Goal: Information Seeking & Learning: Learn about a topic

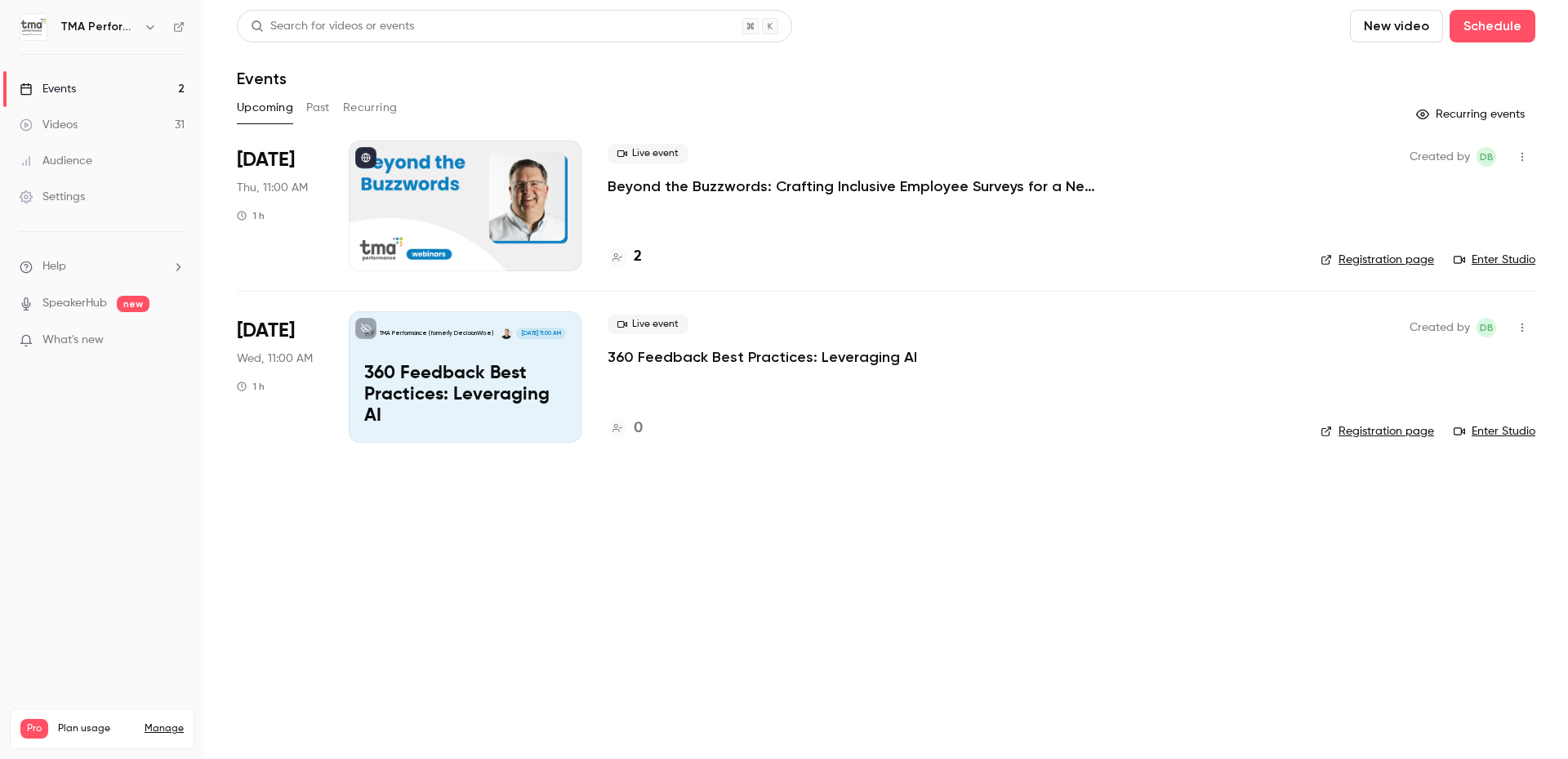
click at [642, 255] on div "2" at bounding box center [951, 256] width 687 height 22
click at [638, 255] on h4 "2" at bounding box center [638, 256] width 9 height 22
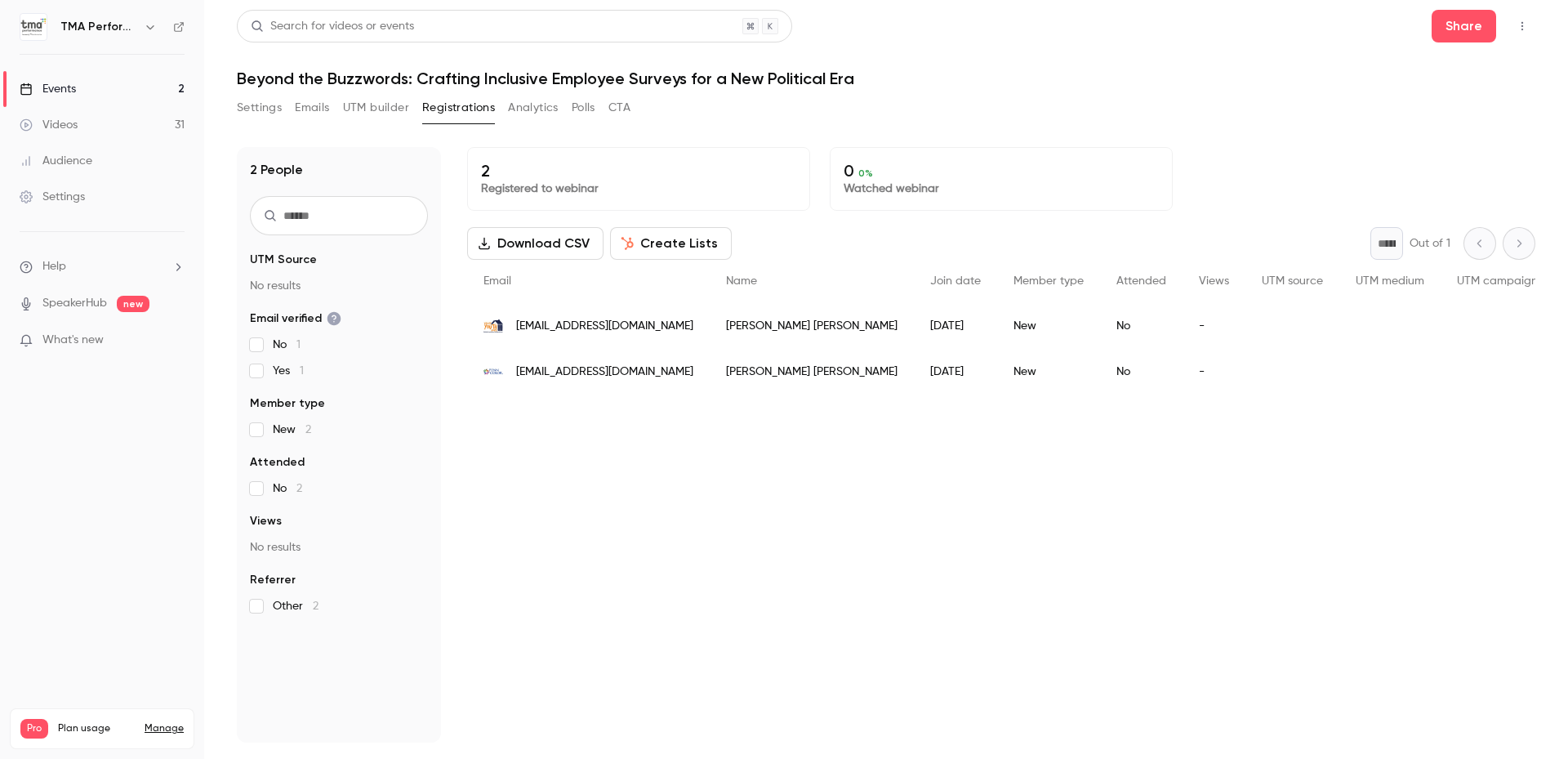
click at [666, 522] on div "2 Registered to webinar 0 0 % Watched webinar Download CSV Create Lists * Out o…" at bounding box center [1001, 444] width 1068 height 596
click at [808, 491] on div "2 Registered to webinar 0 0 % Watched webinar Download CSV Create Lists * Out o…" at bounding box center [1001, 444] width 1068 height 596
click at [67, 85] on div "Events" at bounding box center [47, 88] width 57 height 16
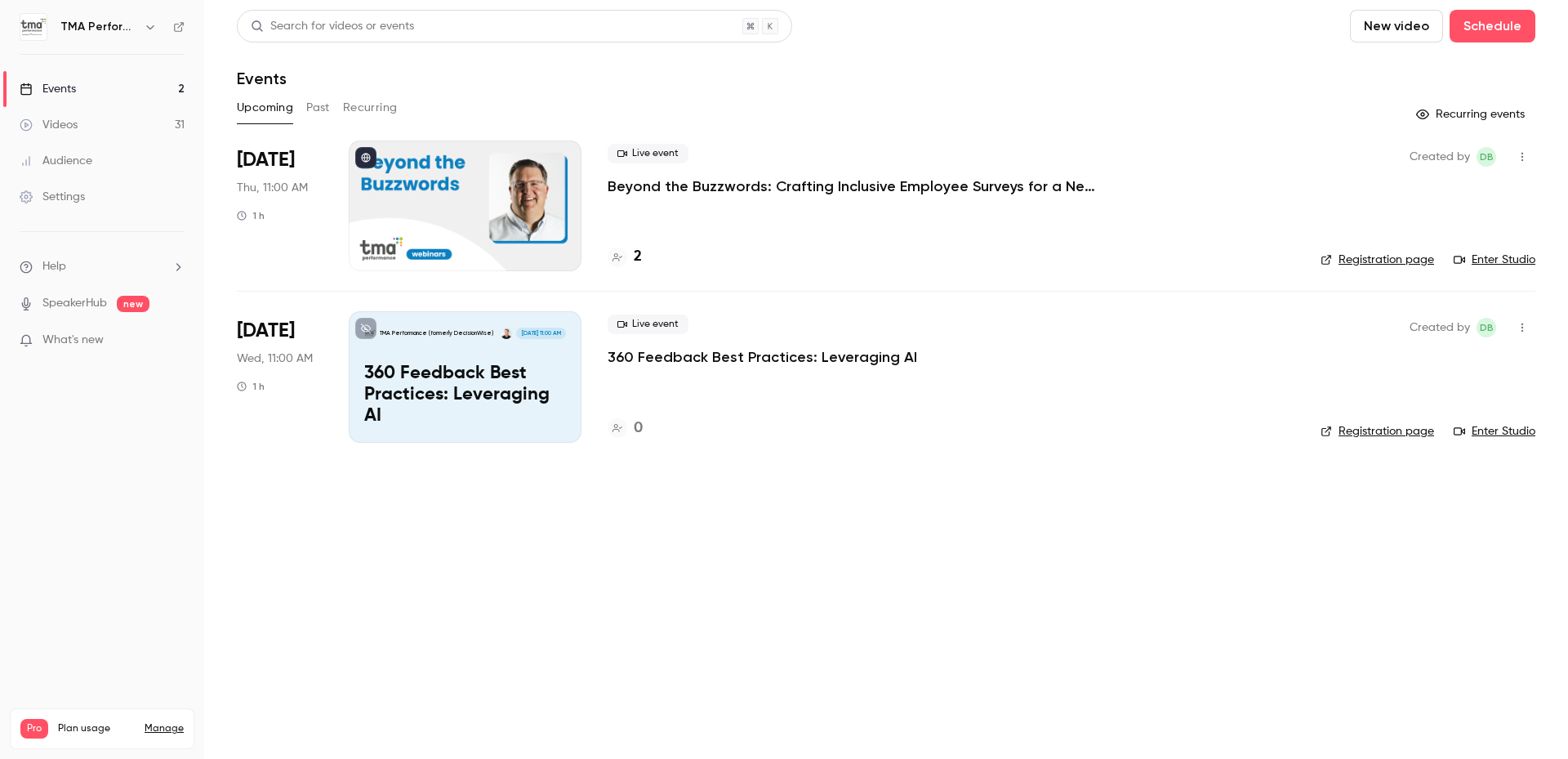
click at [321, 102] on button "Past" at bounding box center [318, 107] width 24 height 26
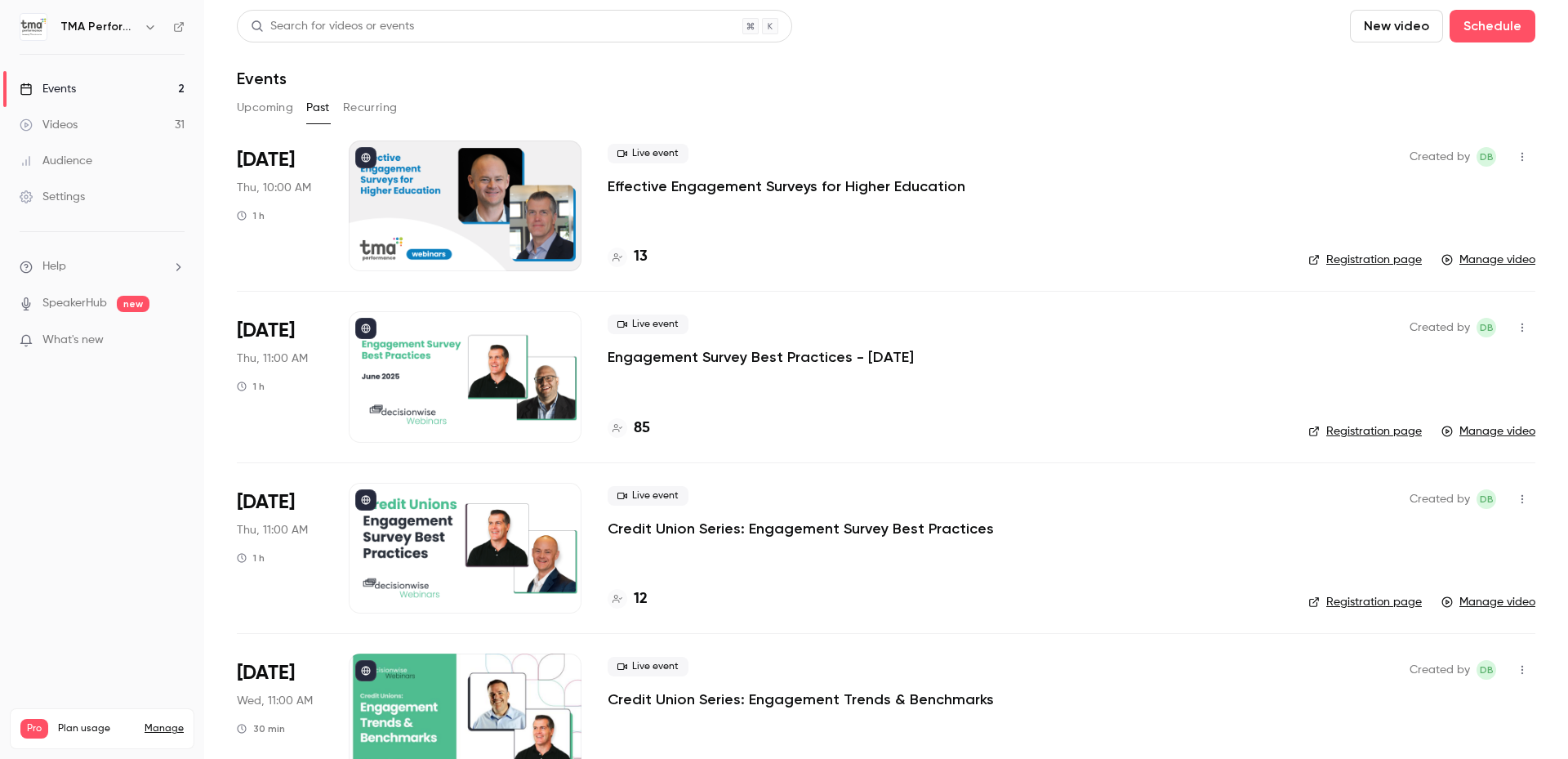
click at [912, 187] on p "Effective Engagement Surveys for Higher Education" at bounding box center [786, 186] width 358 height 19
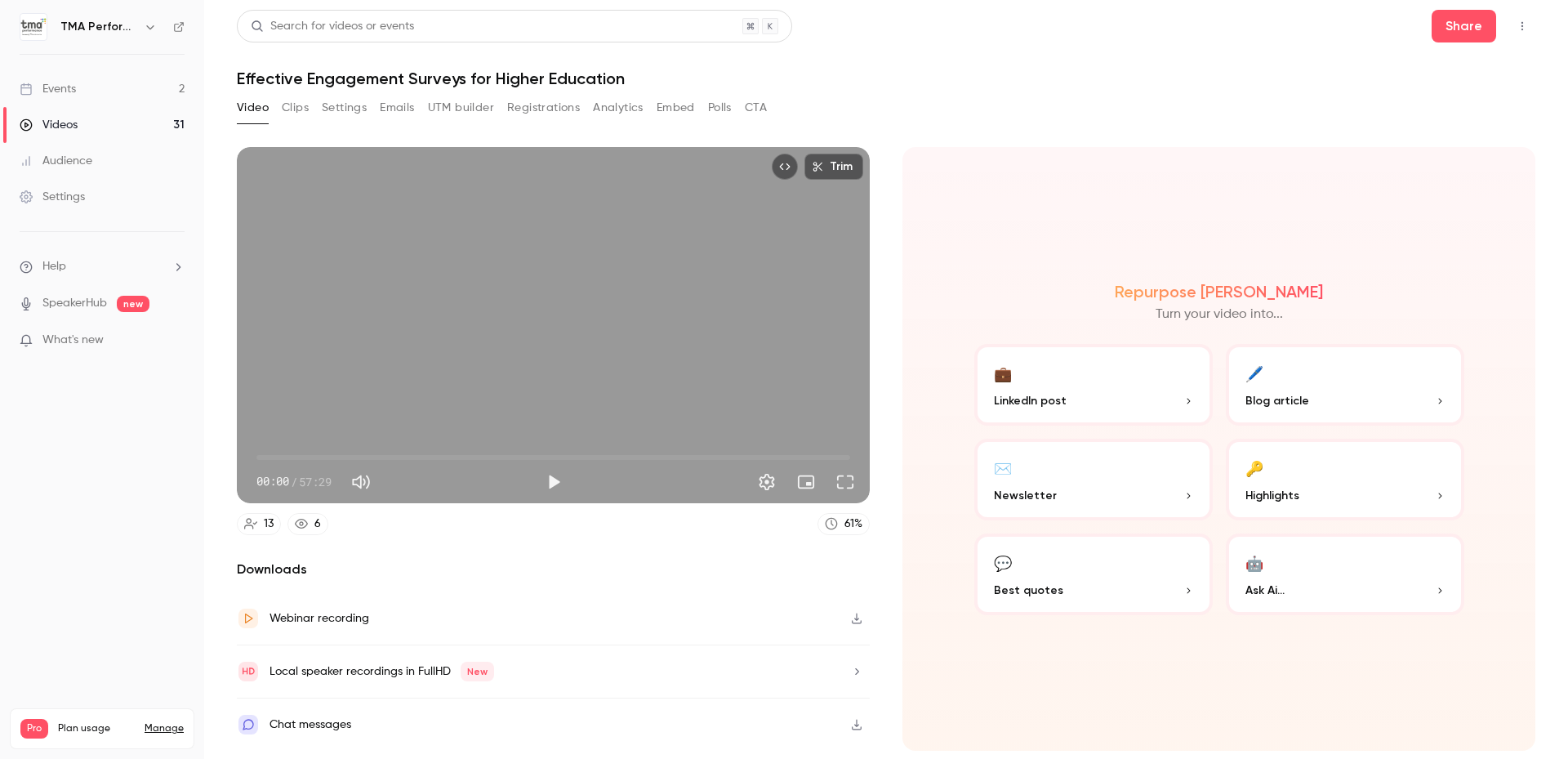
click at [617, 110] on button "Analytics" at bounding box center [618, 107] width 51 height 26
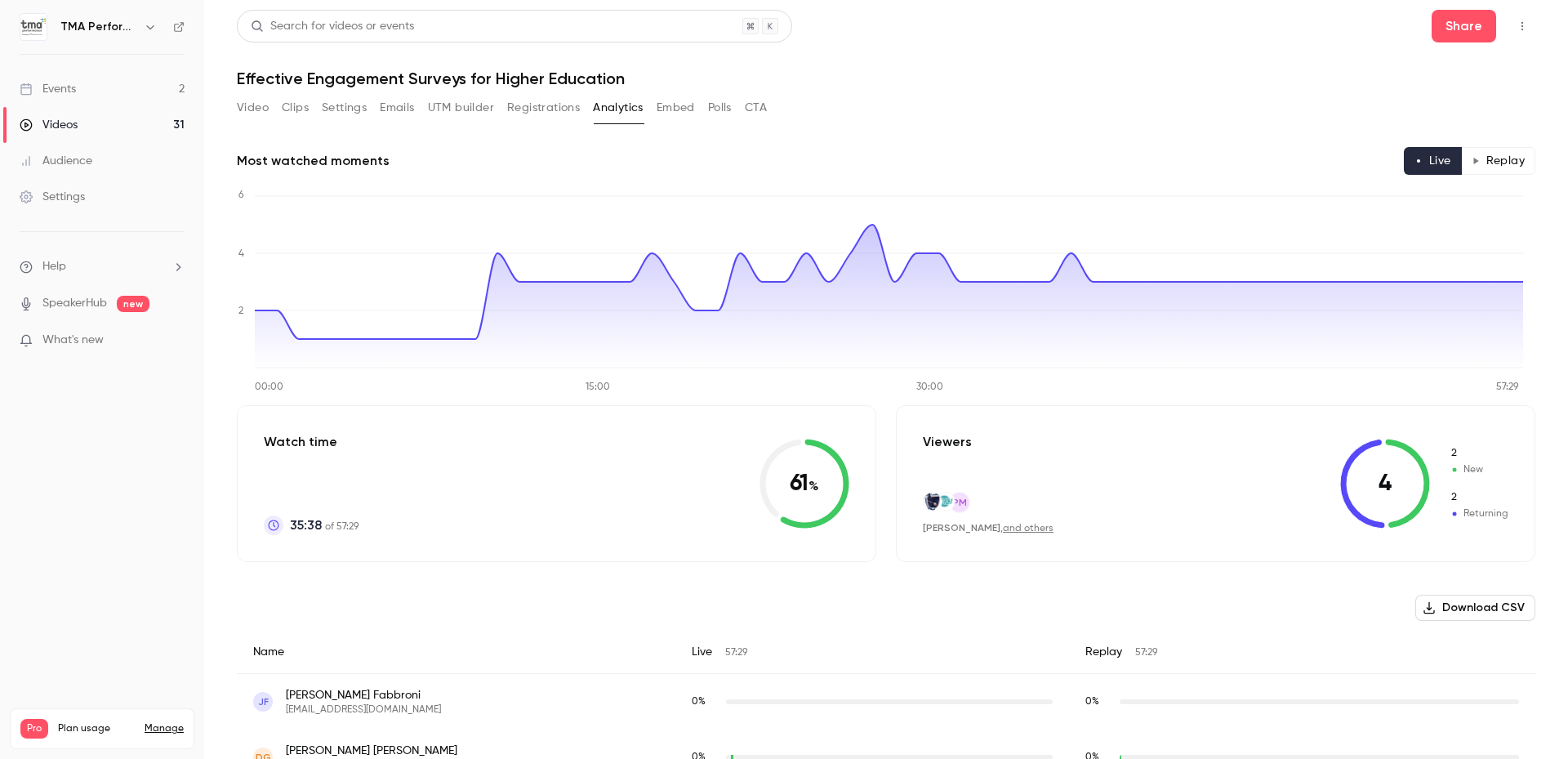
click at [1501, 152] on button "Replay" at bounding box center [1498, 160] width 74 height 28
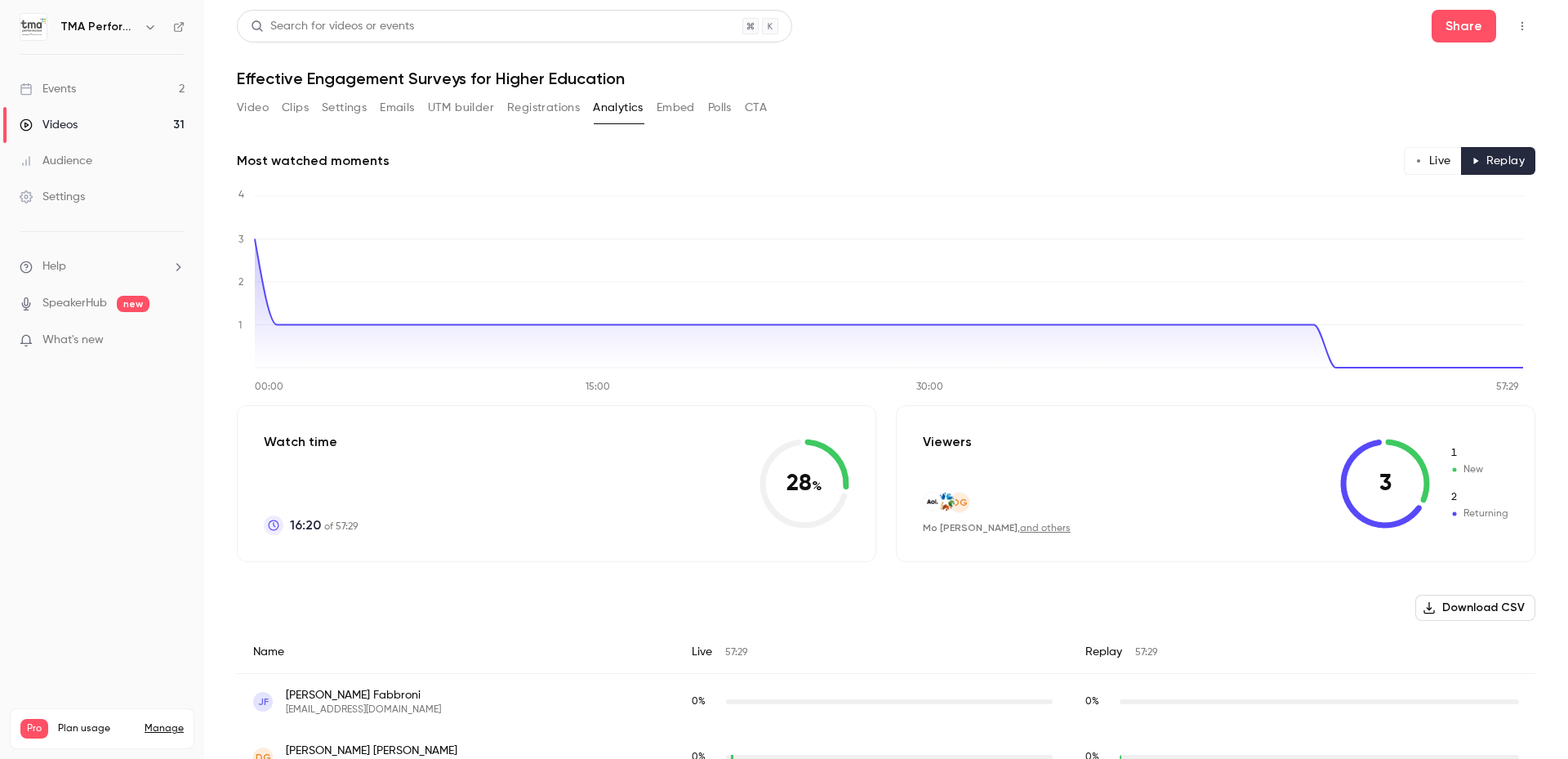
click at [68, 124] on div "Videos" at bounding box center [48, 125] width 58 height 16
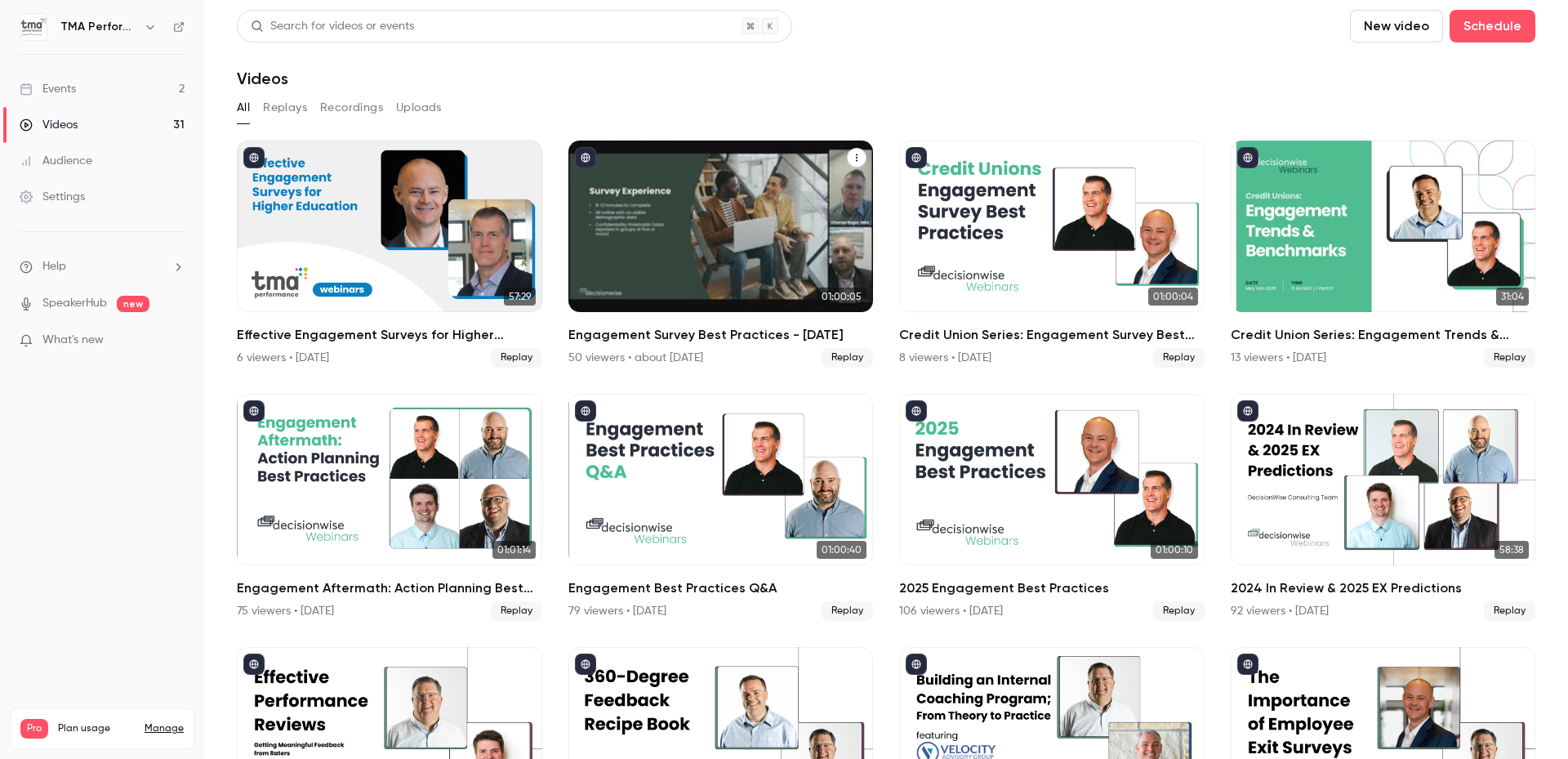
click at [734, 336] on h2 "Engagement Survey Best Practices - [DATE]" at bounding box center [721, 335] width 305 height 19
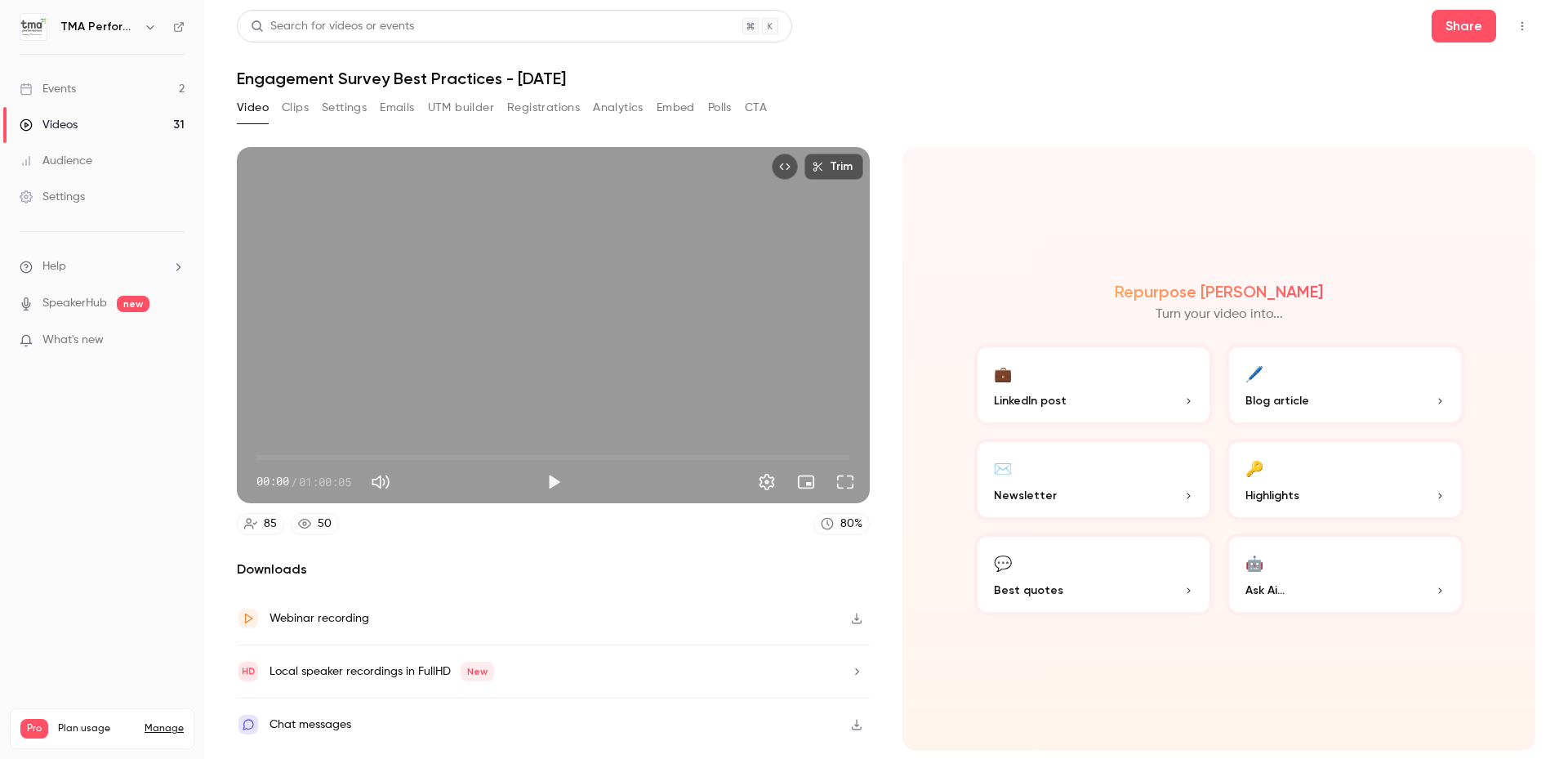
click at [558, 110] on button "Registrations" at bounding box center [544, 107] width 73 height 26
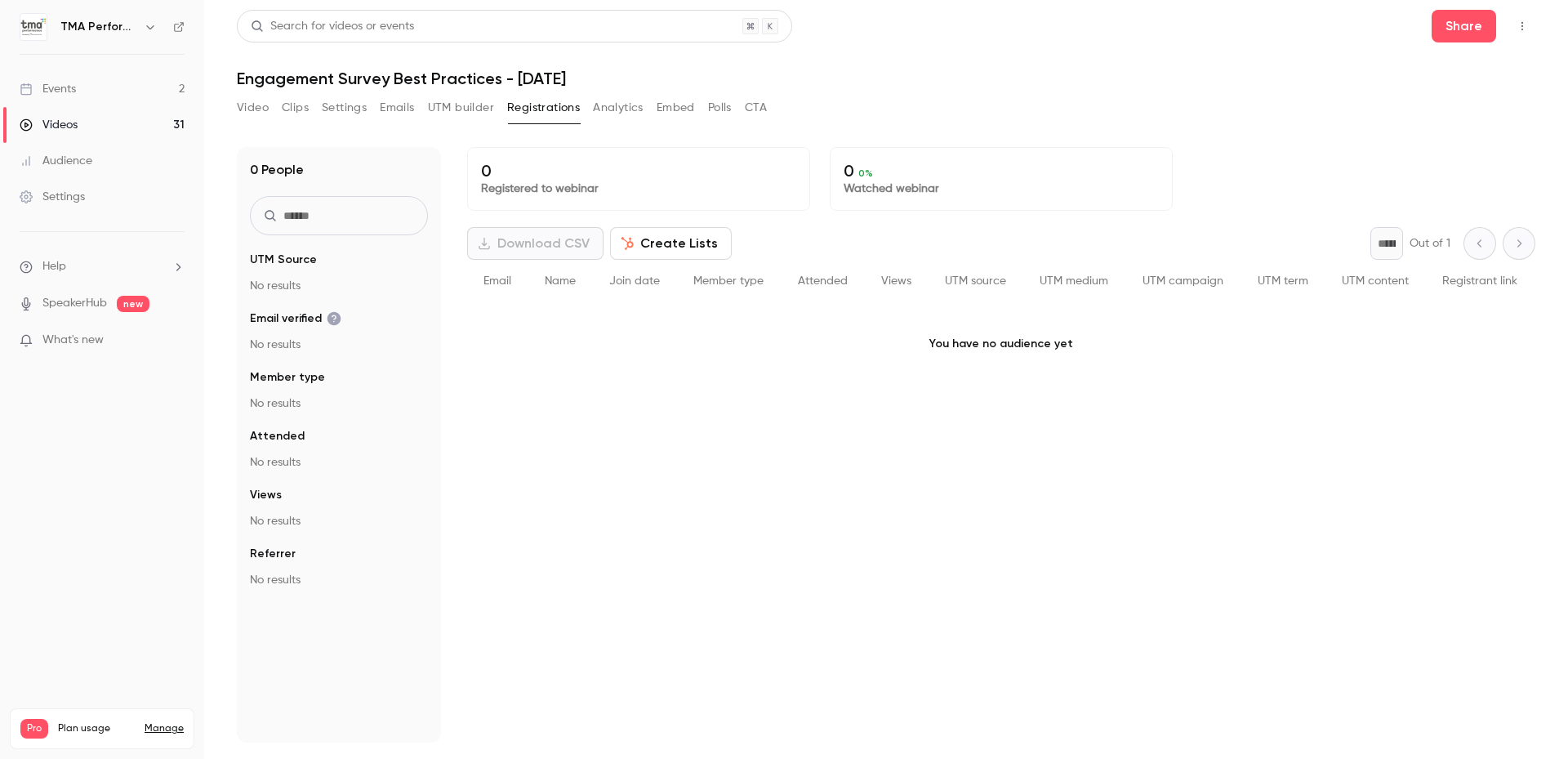
click at [626, 110] on button "Analytics" at bounding box center [618, 107] width 51 height 26
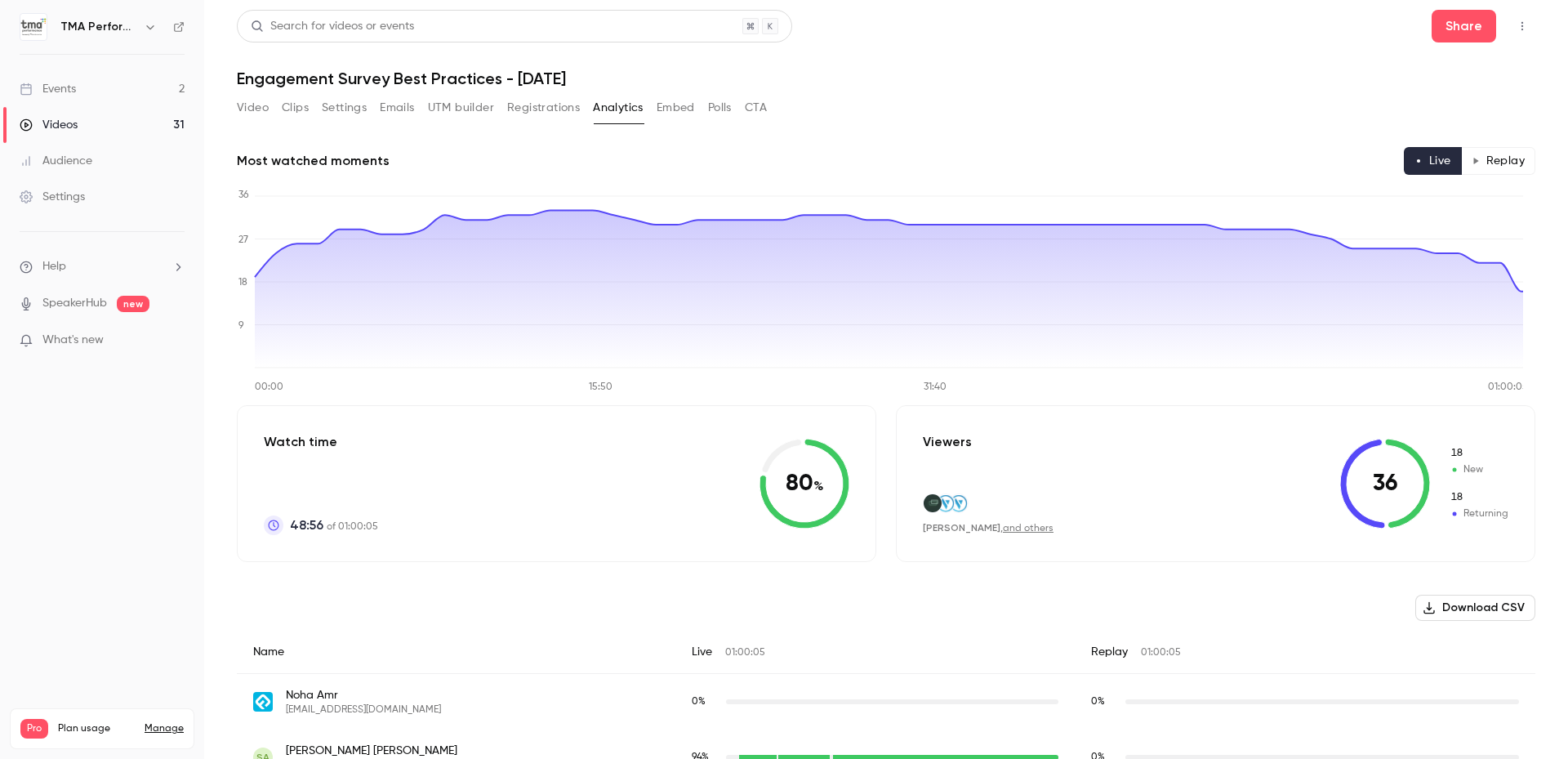
click at [1479, 162] on button "Replay" at bounding box center [1498, 160] width 74 height 28
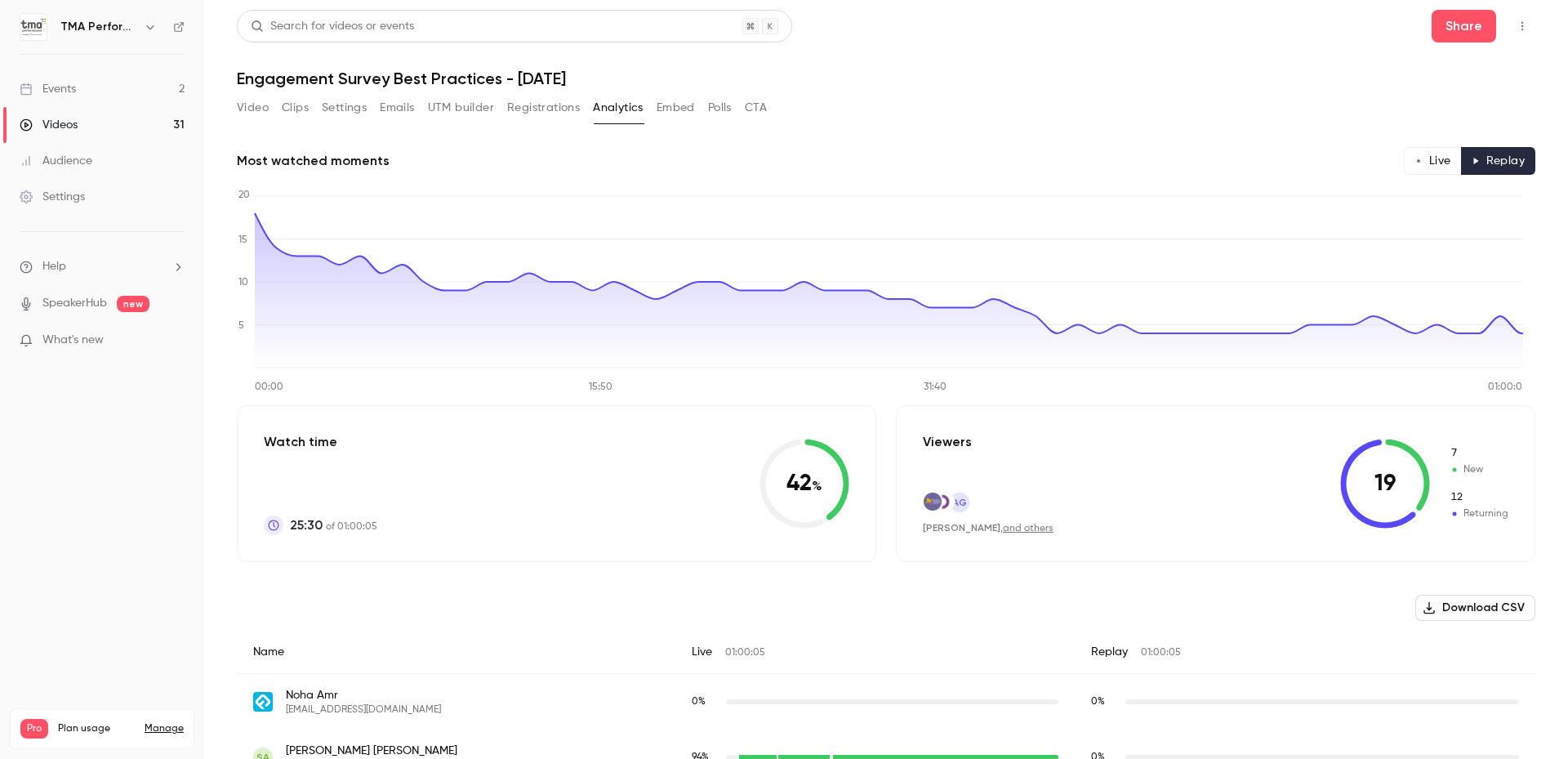
click at [63, 123] on div "Videos" at bounding box center [48, 125] width 58 height 16
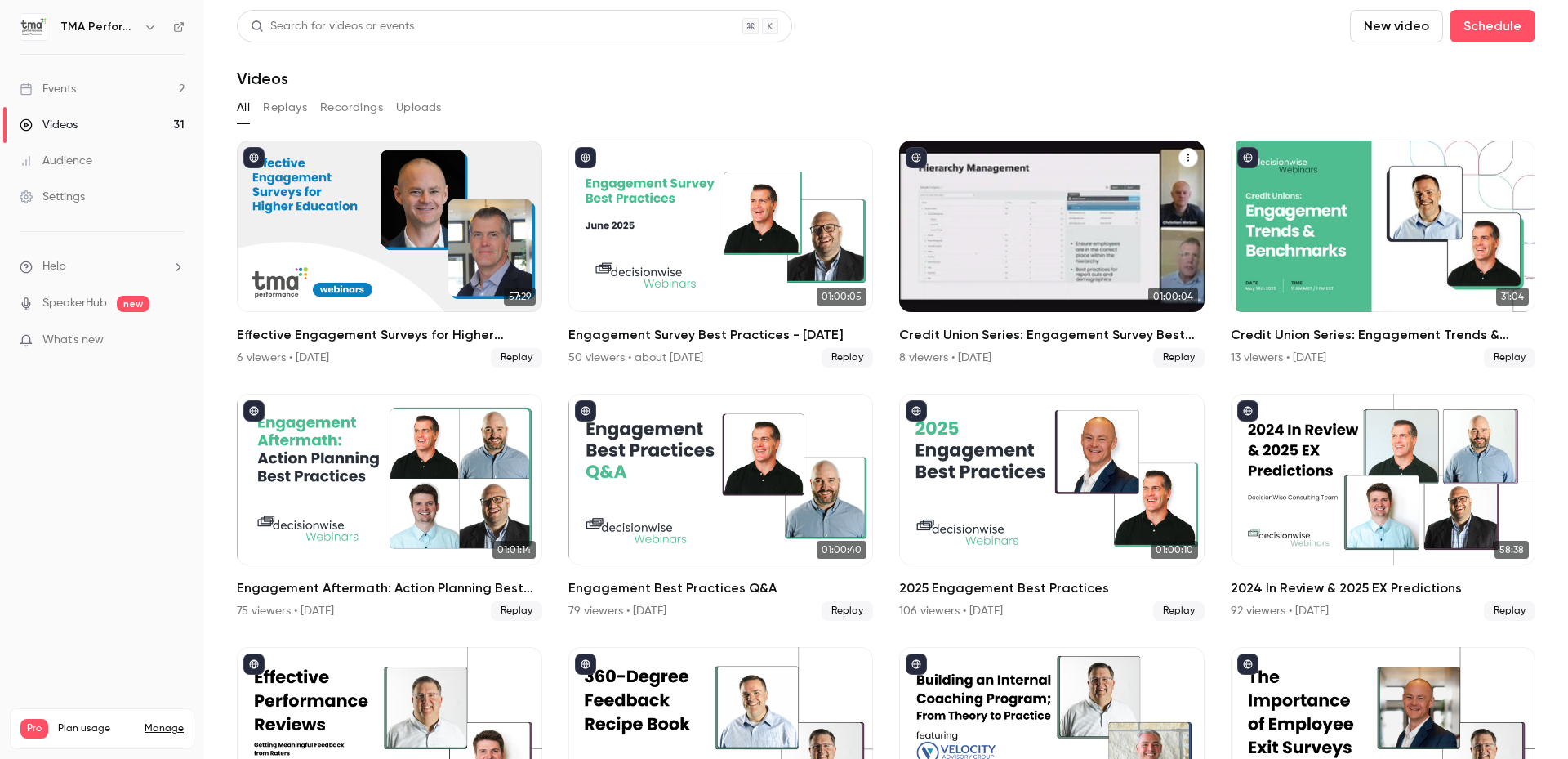
click at [1124, 332] on h2 "Credit Union Series: Engagement Survey Best Practices" at bounding box center [1052, 335] width 305 height 19
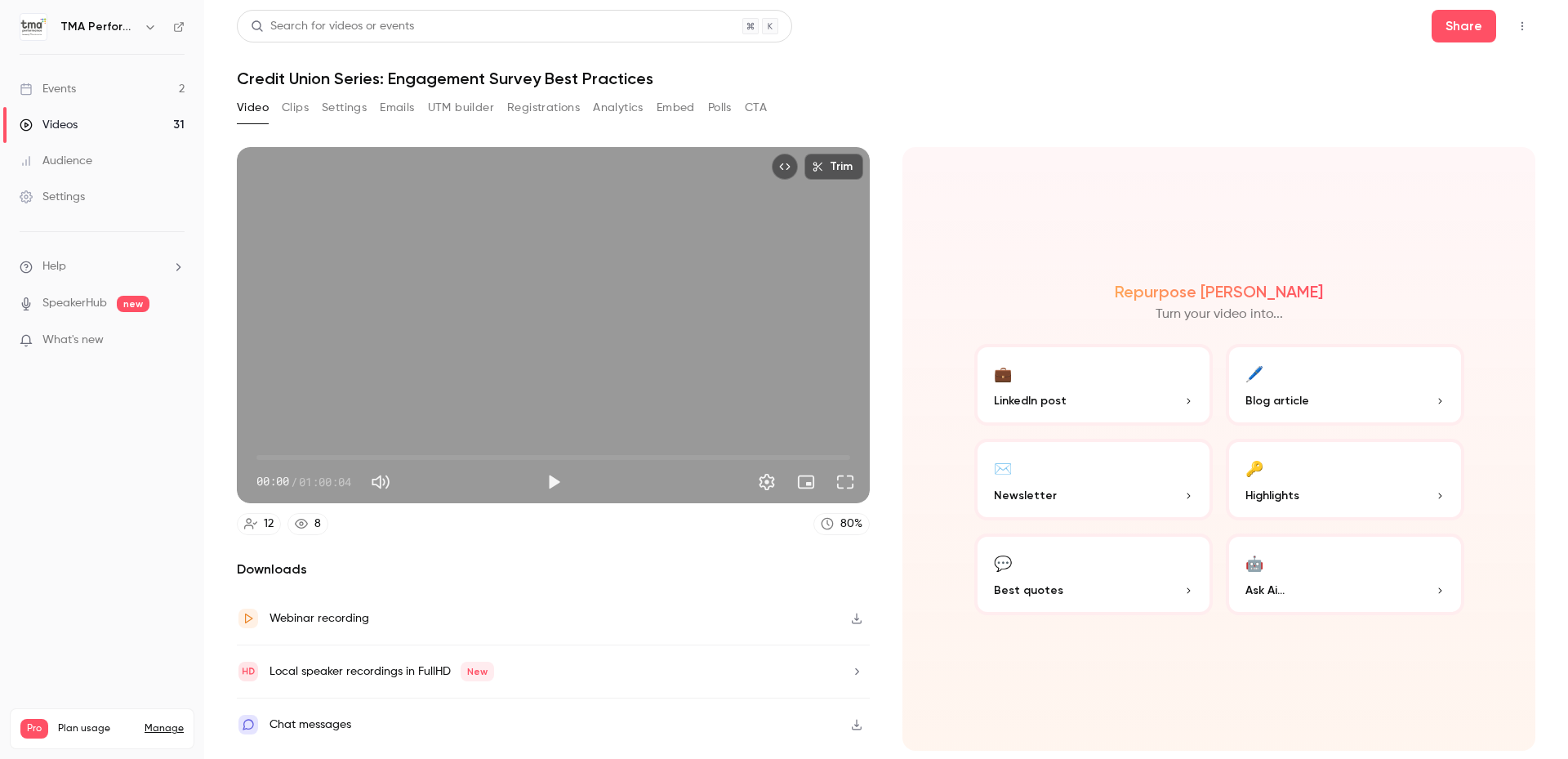
click at [649, 115] on div "Video Clips Settings Emails UTM builder Registrations Analytics Embed Polls CTA" at bounding box center [502, 107] width 530 height 26
click at [630, 107] on button "Analytics" at bounding box center [618, 107] width 51 height 26
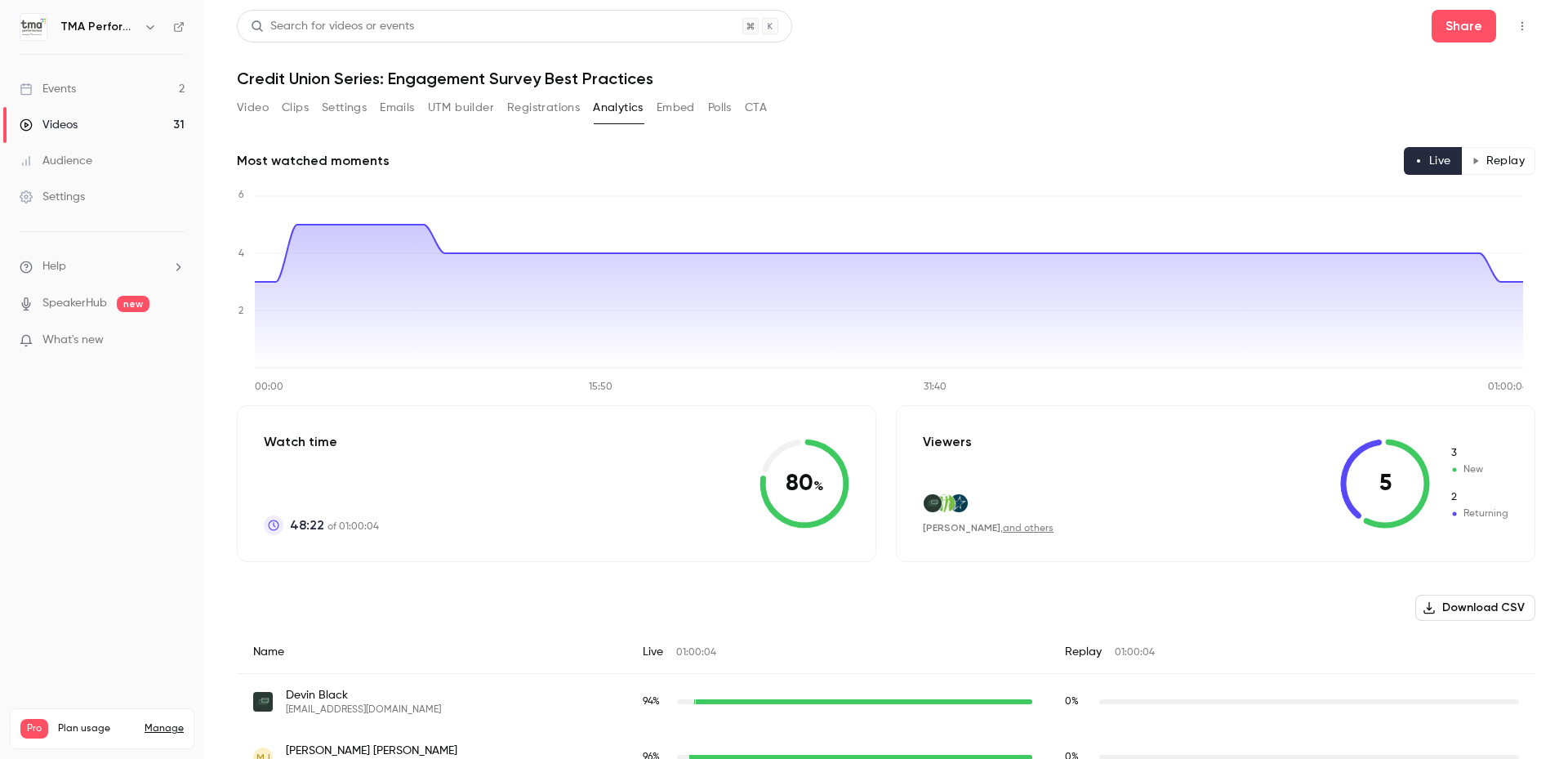
click at [1481, 168] on button "Replay" at bounding box center [1498, 160] width 74 height 28
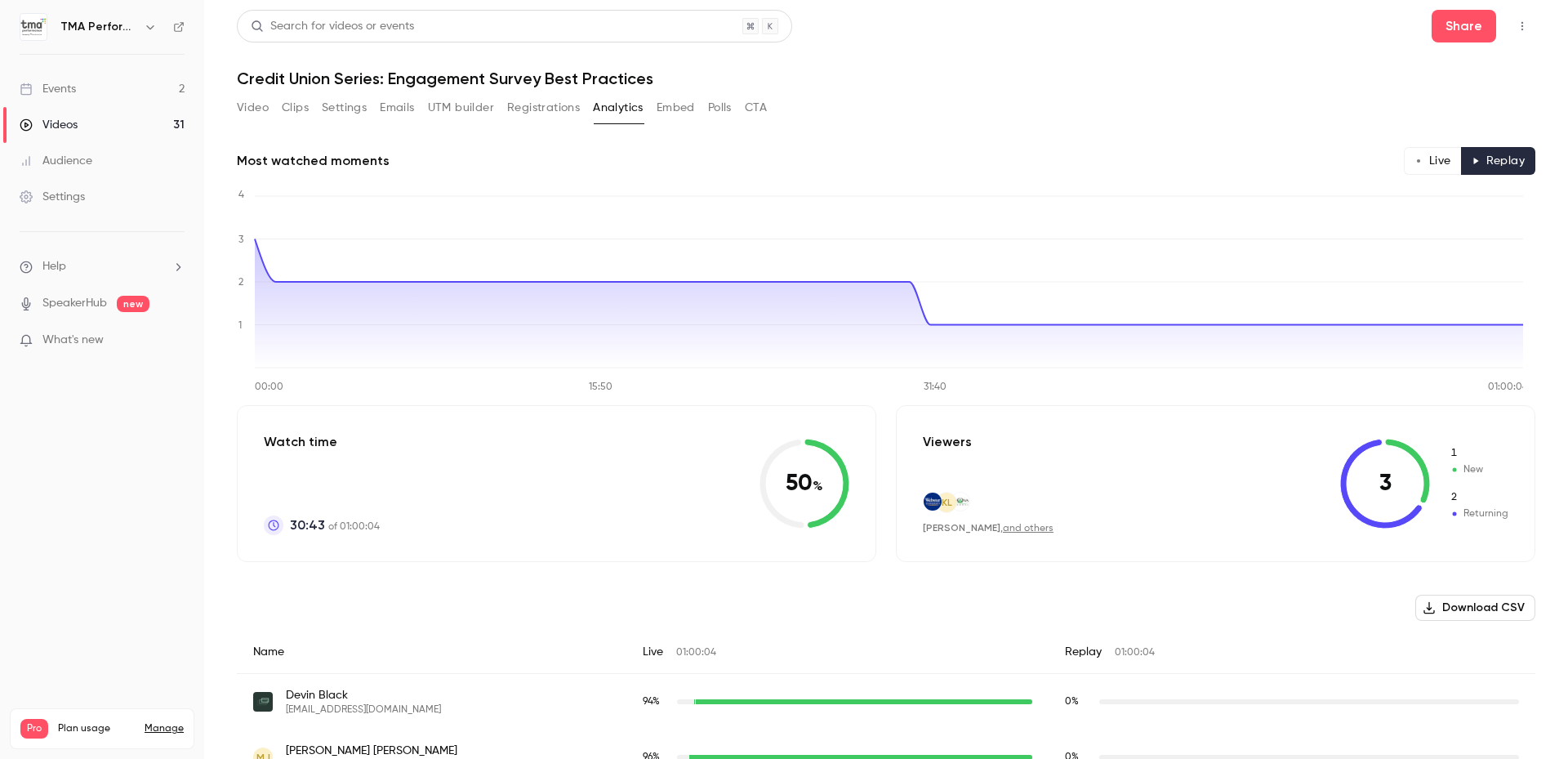
click at [854, 81] on h1 "Credit Union Series: Engagement Survey Best Practices" at bounding box center [886, 78] width 1298 height 19
click at [227, 52] on main "Search for videos or events Share Credit Union Series: Engagement Survey Best P…" at bounding box center [886, 379] width 1364 height 759
click at [1029, 97] on div "Video Clips Settings Emails UTM builder Registrations Analytics Embed Polls CTA" at bounding box center [886, 111] width 1298 height 33
click at [893, 85] on h1 "Credit Union Series: Engagement Survey Best Practices" at bounding box center [886, 78] width 1298 height 19
click at [1174, 61] on header "Search for videos or events Share Credit Union Series: Engagement Survey Best P…" at bounding box center [886, 49] width 1298 height 79
